Goal: Information Seeking & Learning: Learn about a topic

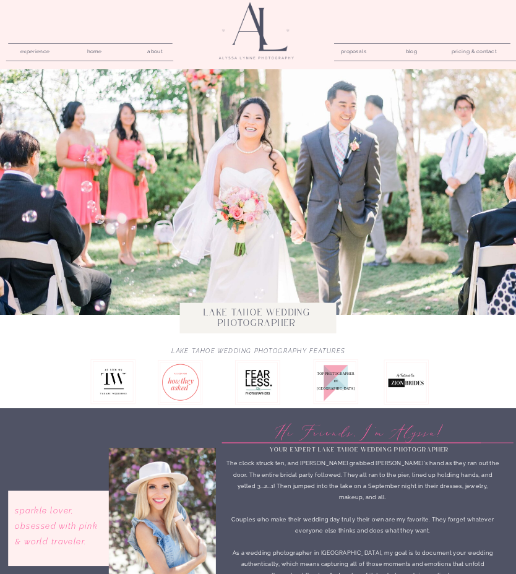
click at [144, 53] on nav "about" at bounding box center [155, 50] width 25 height 8
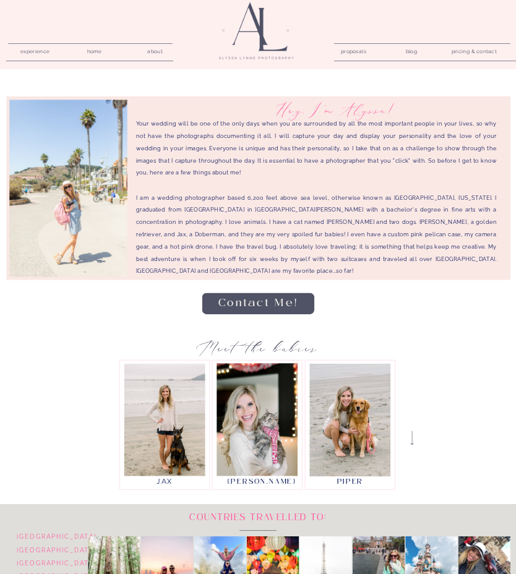
click at [415, 50] on nav "blog" at bounding box center [411, 50] width 25 height 8
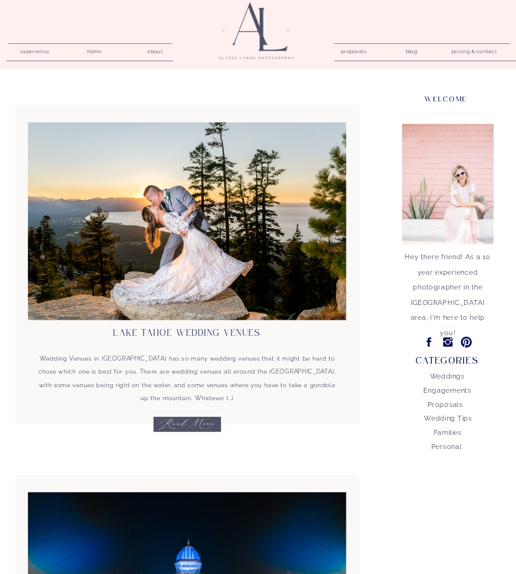
click at [478, 50] on nav "pricing & contact" at bounding box center [474, 52] width 52 height 12
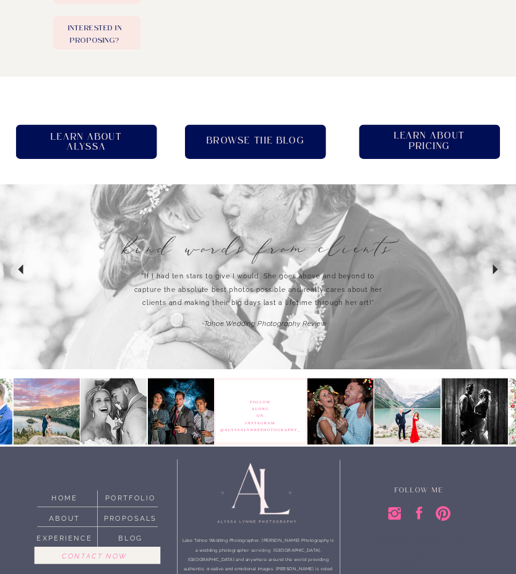
scroll to position [563, 0]
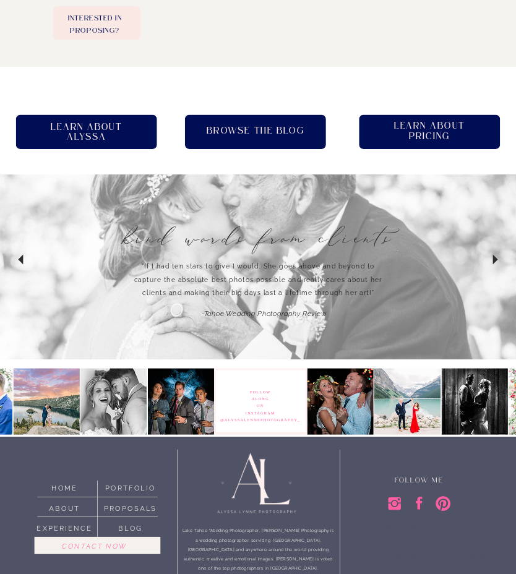
click at [441, 135] on h2 "Learn About pricing" at bounding box center [429, 132] width 87 height 22
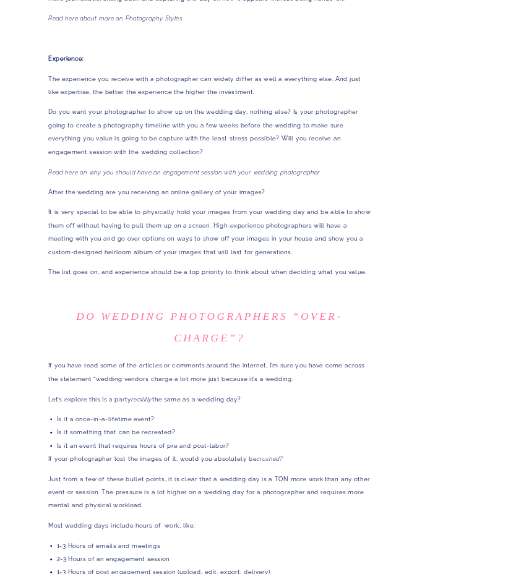
scroll to position [1257, 0]
